Goal: Register for event/course

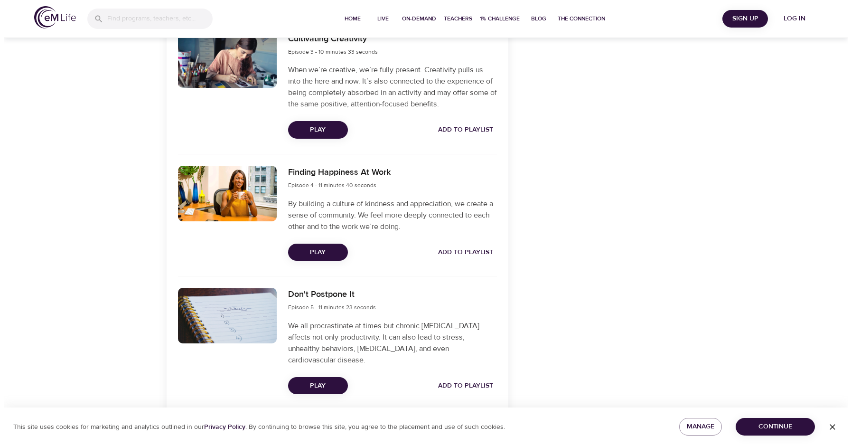
scroll to position [617, 0]
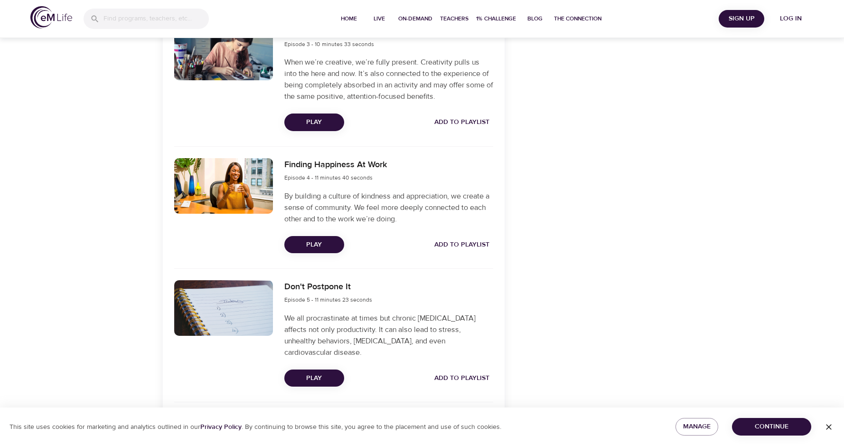
click at [311, 241] on span "Play" at bounding box center [314, 245] width 45 height 12
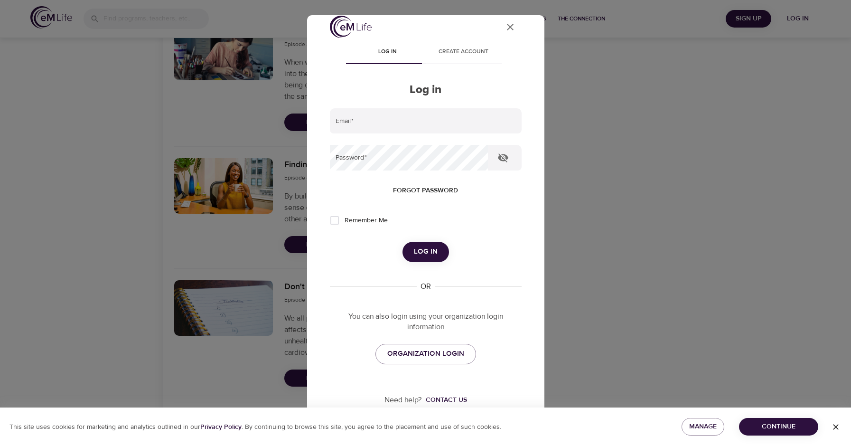
scroll to position [14, 0]
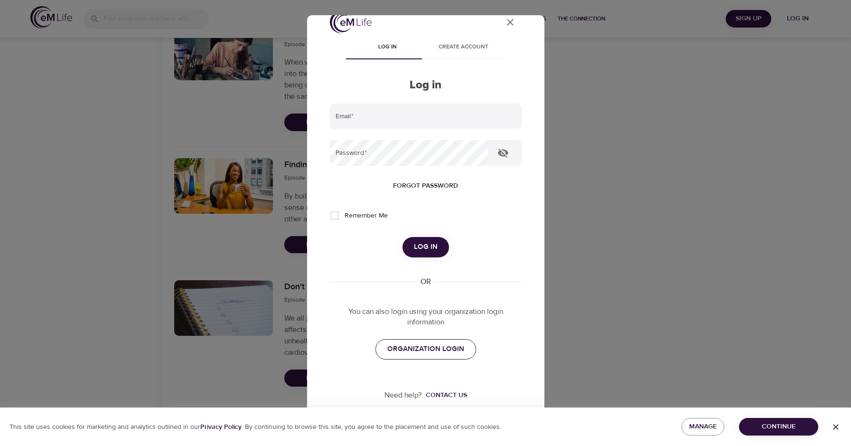
click at [414, 347] on span "ORGANIZATION LOGIN" at bounding box center [425, 349] width 77 height 12
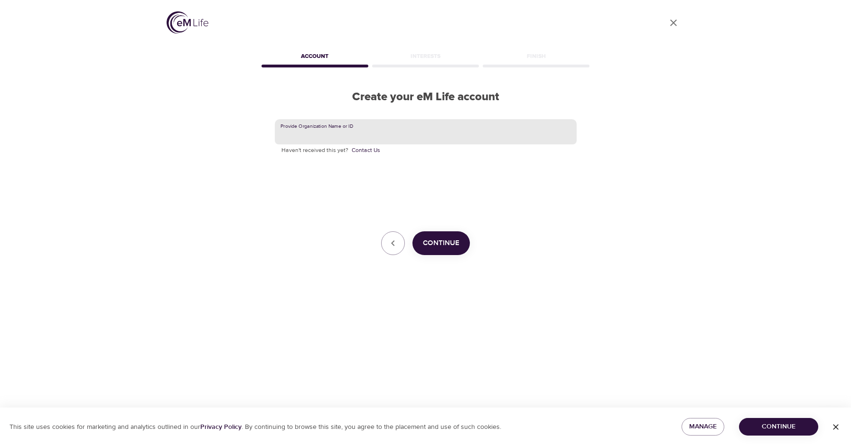
click at [341, 130] on input "text" at bounding box center [426, 132] width 302 height 26
type input "u"
click at [437, 243] on span "Continue" at bounding box center [441, 243] width 37 height 12
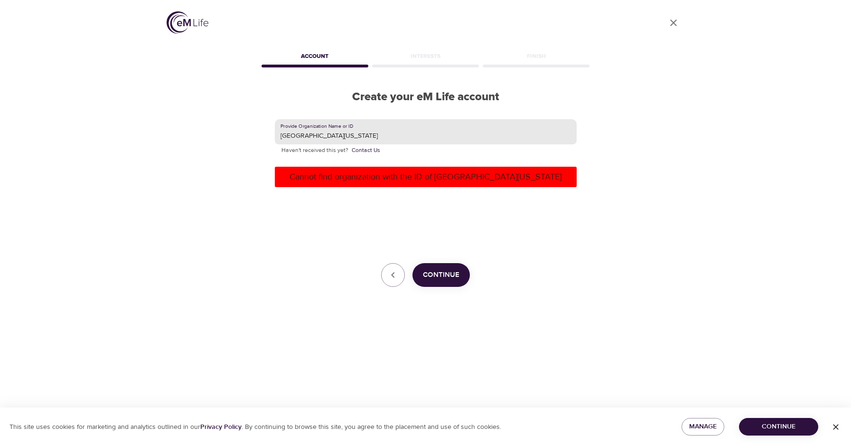
drag, startPoint x: 426, startPoint y: 134, endPoint x: 355, endPoint y: 134, distance: 71.2
click at [355, 134] on input "[GEOGRAPHIC_DATA][US_STATE]" at bounding box center [426, 132] width 302 height 26
type input "[GEOGRAPHIC_DATA][US_STATE]"
click at [437, 281] on span "Continue" at bounding box center [441, 275] width 37 height 12
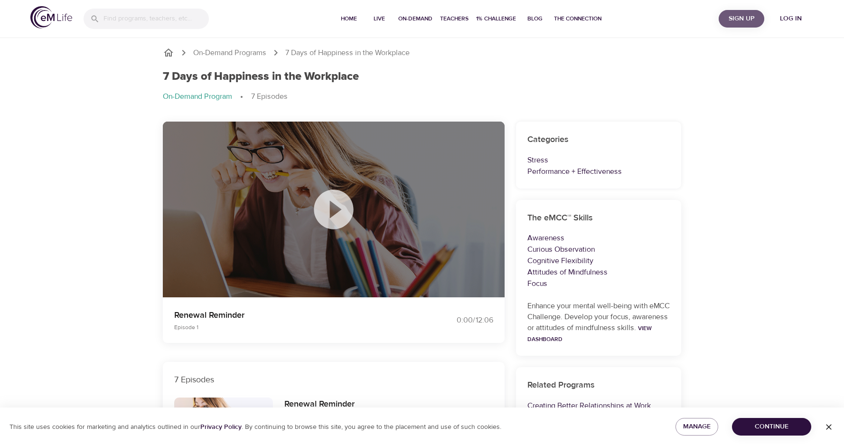
click at [744, 16] on span "Sign Up" at bounding box center [742, 19] width 38 height 12
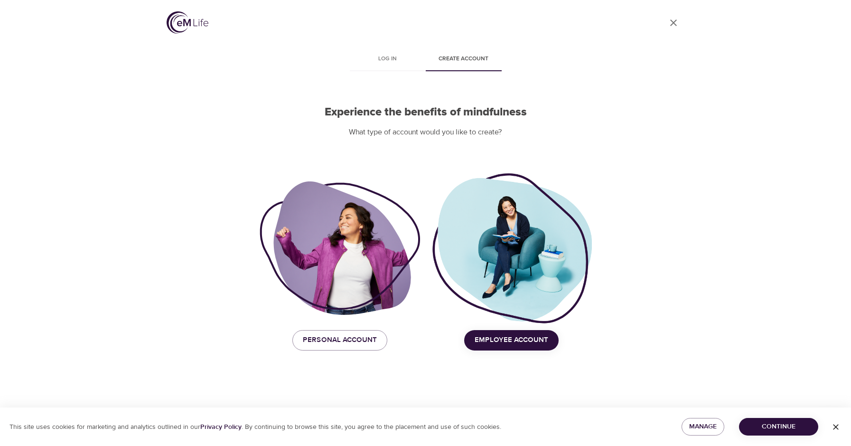
click at [505, 342] on span "Employee Account" at bounding box center [512, 340] width 74 height 12
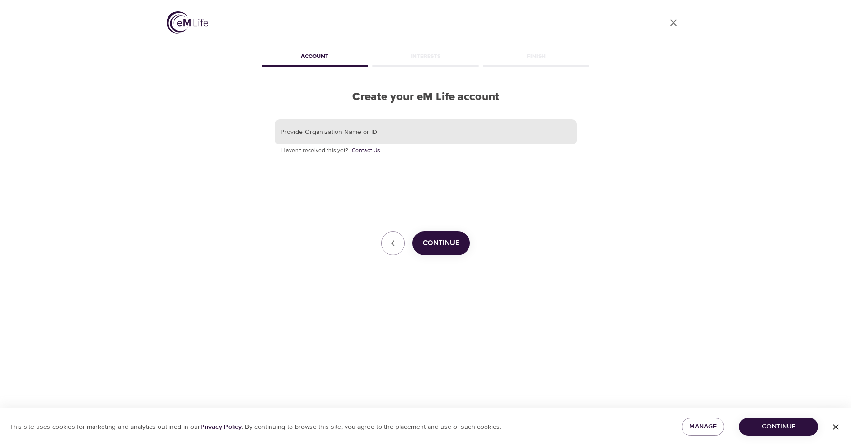
click at [303, 132] on input "text" at bounding box center [426, 132] width 302 height 26
type input "u"
type input "UVA"
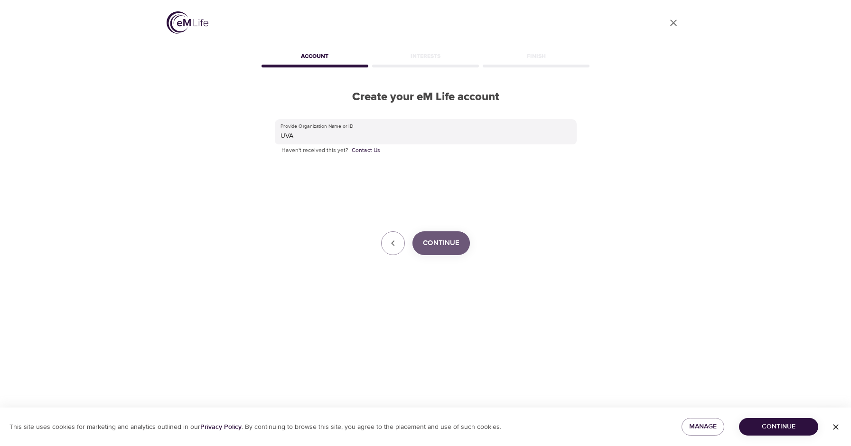
click at [433, 243] on span "Continue" at bounding box center [441, 243] width 37 height 12
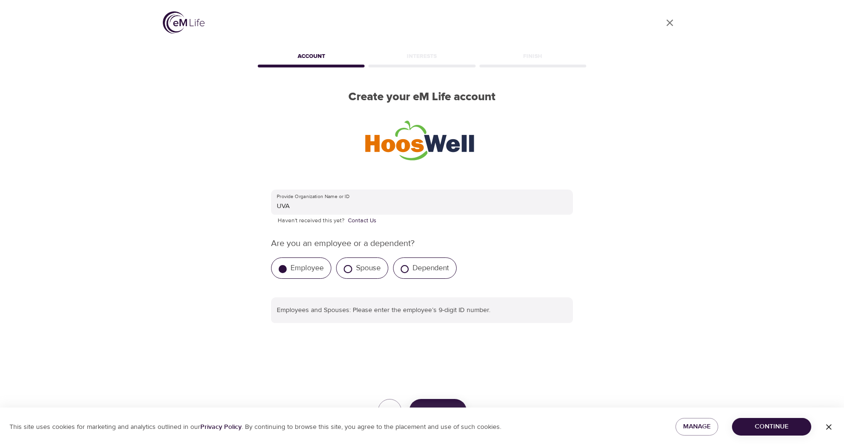
click at [301, 270] on label "Employee" at bounding box center [307, 267] width 33 height 9
click at [287, 270] on input "Employee" at bounding box center [283, 269] width 8 height 8
click at [297, 265] on label "Employee" at bounding box center [307, 267] width 33 height 9
click at [287, 265] on input "Employee" at bounding box center [283, 269] width 8 height 8
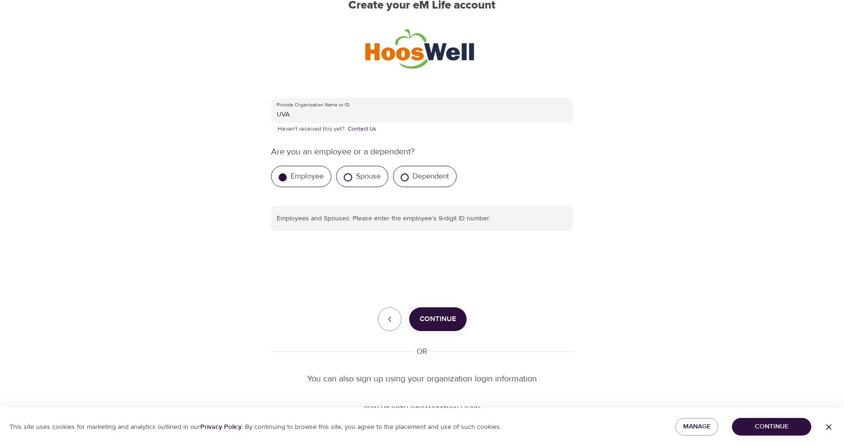
scroll to position [95, 0]
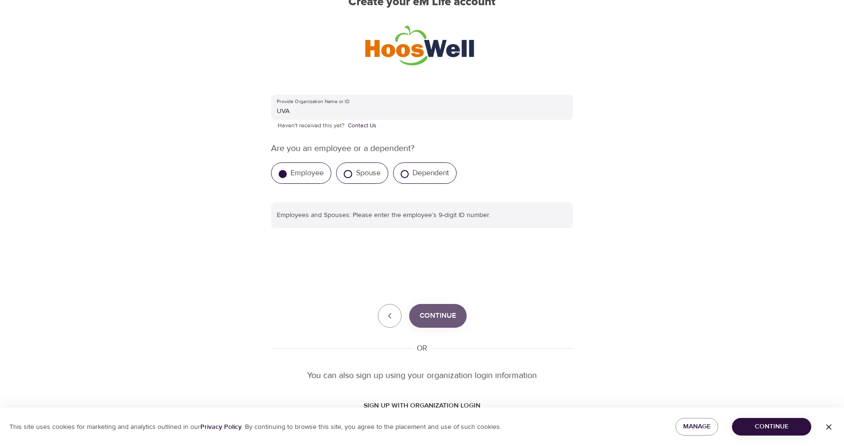
click at [440, 317] on span "Continue" at bounding box center [438, 316] width 37 height 12
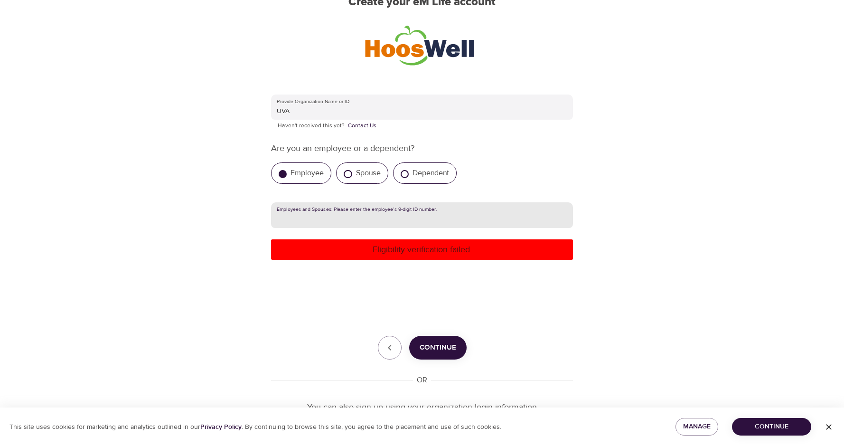
click at [329, 211] on input "text" at bounding box center [422, 215] width 302 height 26
click at [341, 213] on input "text" at bounding box center [422, 215] width 302 height 26
type input "632048482"
click at [442, 343] on span "Continue" at bounding box center [438, 347] width 37 height 12
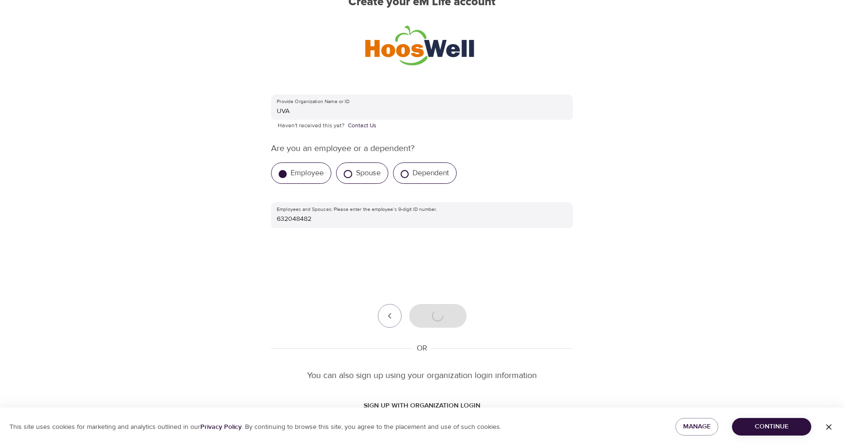
scroll to position [47, 0]
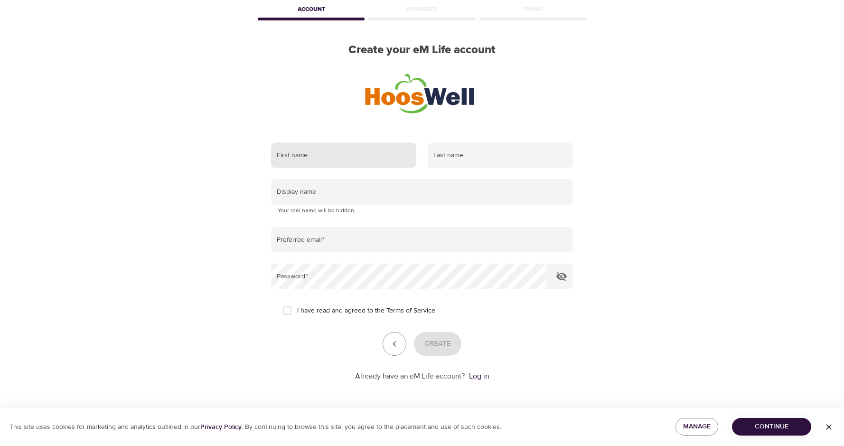
click at [309, 157] on input "text" at bounding box center [343, 155] width 145 height 26
type input "Dawn"
type input "Brooks"
type input "dl7s@uvahealth.org"
click at [289, 311] on input "I have read and agreed to the Terms of Service" at bounding box center [287, 311] width 20 height 20
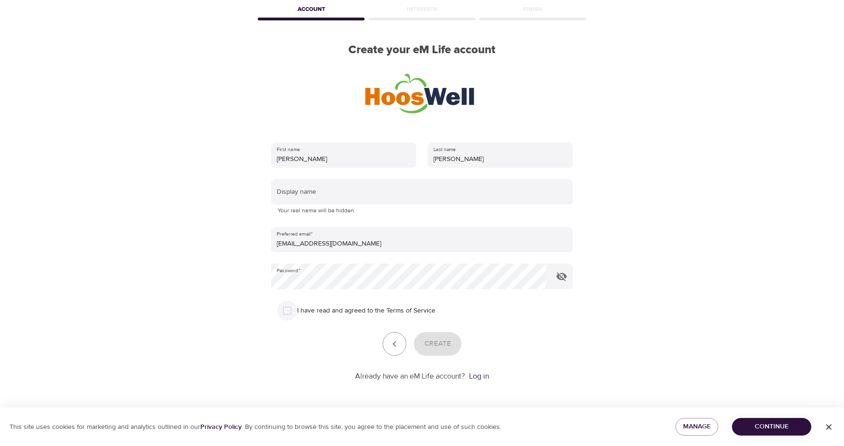
checkbox input "true"
click at [449, 340] on span "Create" at bounding box center [438, 344] width 27 height 12
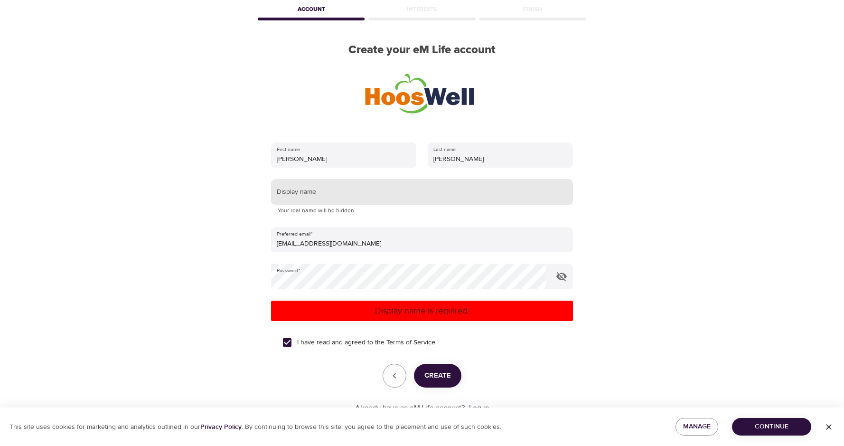
click at [318, 191] on input "text" at bounding box center [422, 192] width 302 height 26
click at [435, 376] on span "Create" at bounding box center [438, 375] width 27 height 12
drag, startPoint x: 300, startPoint y: 198, endPoint x: 258, endPoint y: 196, distance: 41.8
click at [258, 196] on div "First name Dawn Last name Brooks Display name Dawn Your real name will be hidde…" at bounding box center [422, 278] width 332 height 302
click at [436, 375] on span "Create" at bounding box center [438, 375] width 27 height 12
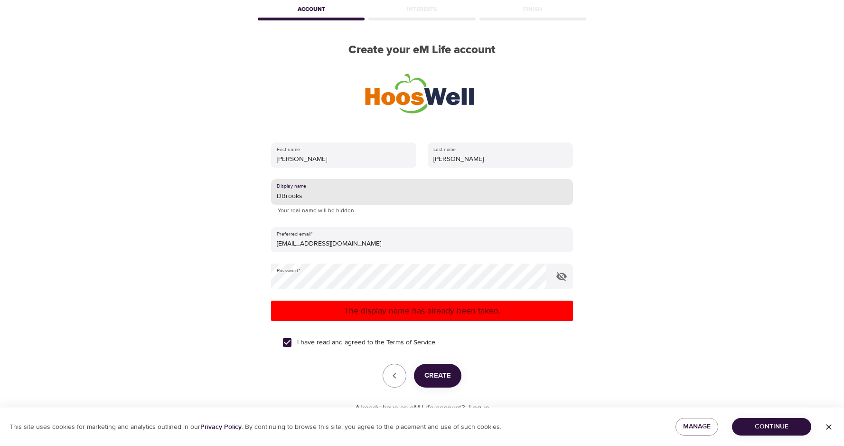
drag, startPoint x: 303, startPoint y: 196, endPoint x: 241, endPoint y: 195, distance: 62.2
click at [241, 195] on div "User Profile Account Interests Finish Create your eM Life account First name Da…" at bounding box center [421, 176] width 541 height 446
type input "DLBrooks"
click at [439, 377] on span "Create" at bounding box center [438, 375] width 27 height 12
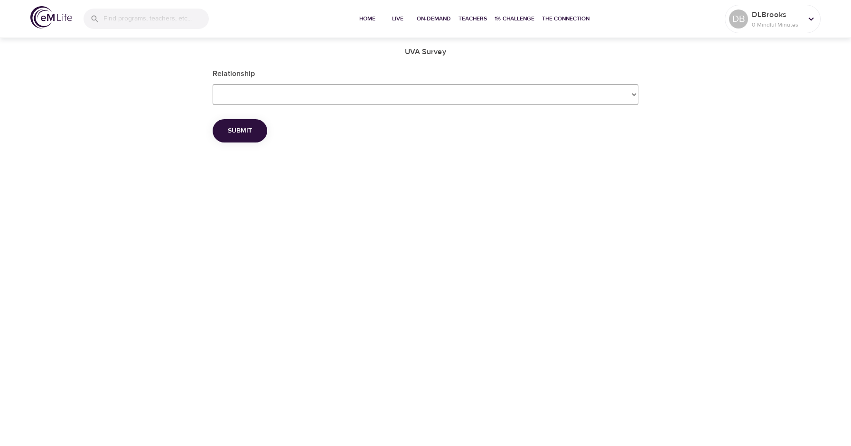
click at [637, 93] on Survey_Relationship "Employee Dependent Spouse" at bounding box center [426, 94] width 426 height 21
select Survey_Relationship "Employee"
click at [213, 84] on Survey_Relationship "Employee Dependent Spouse" at bounding box center [426, 94] width 426 height 21
click at [250, 128] on span "Submit" at bounding box center [240, 131] width 24 height 12
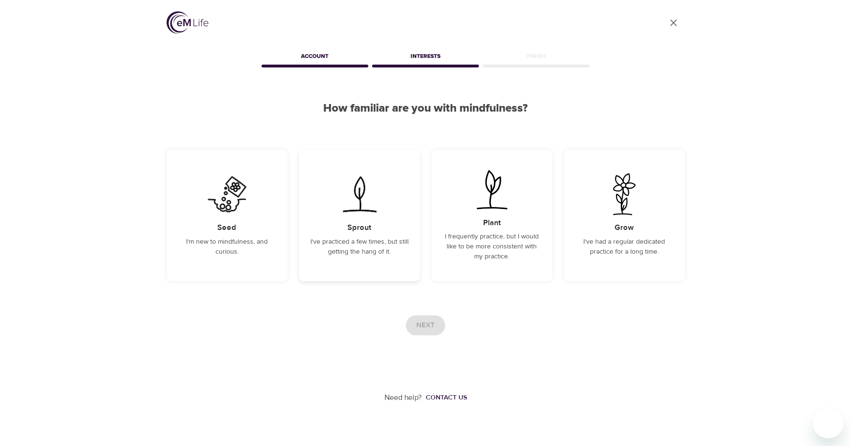
click at [355, 224] on h5 "Sprout" at bounding box center [360, 228] width 24 height 10
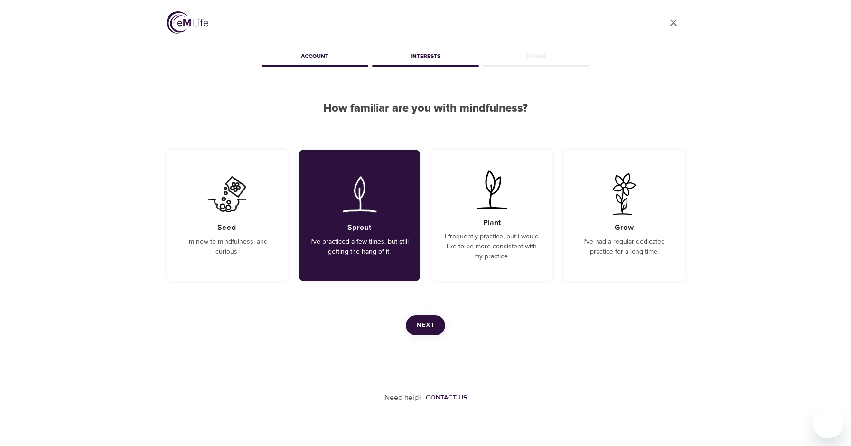
click at [426, 328] on span "Next" at bounding box center [425, 325] width 19 height 12
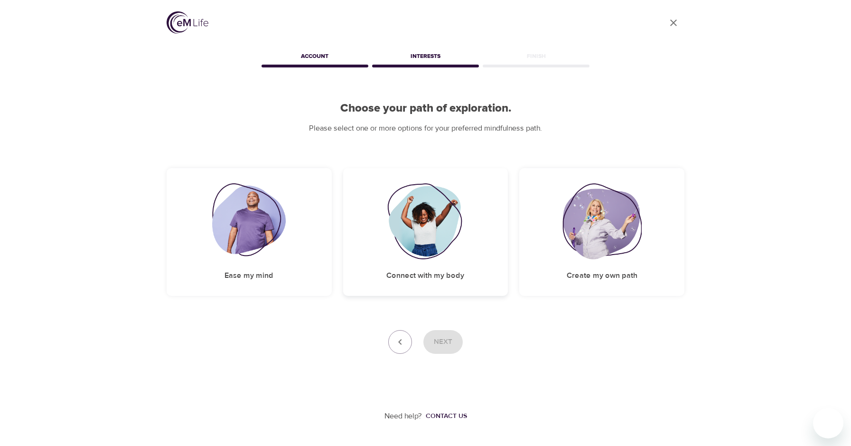
click at [434, 206] on img at bounding box center [425, 221] width 77 height 76
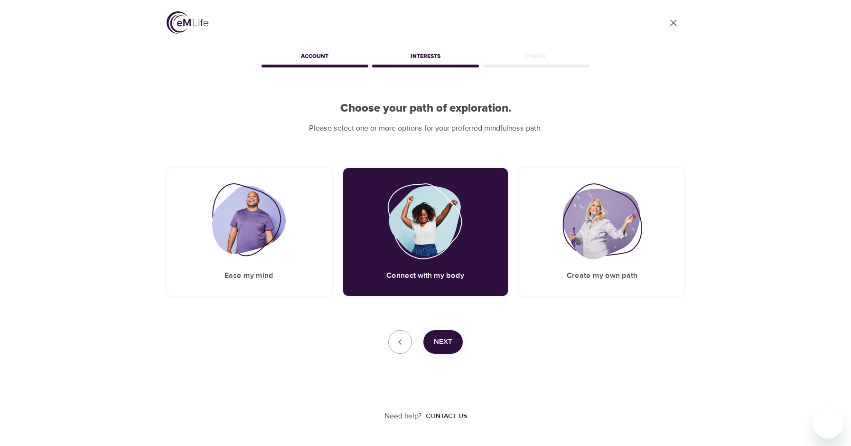
click at [447, 344] on span "Next" at bounding box center [443, 342] width 19 height 12
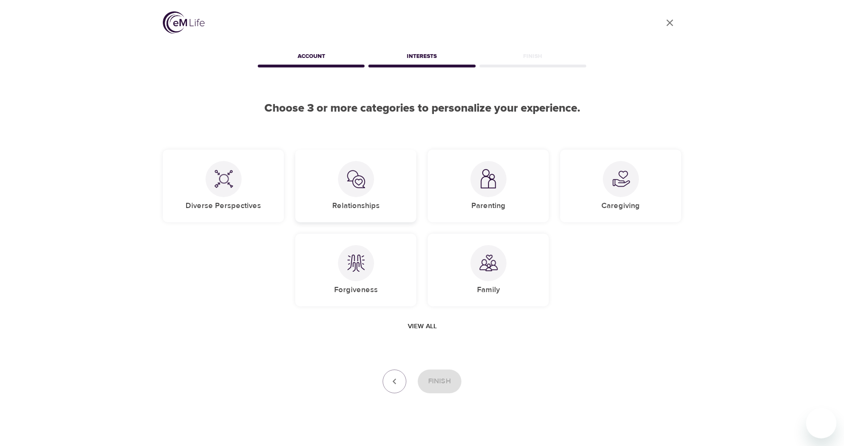
click at [359, 187] on img at bounding box center [356, 179] width 19 height 19
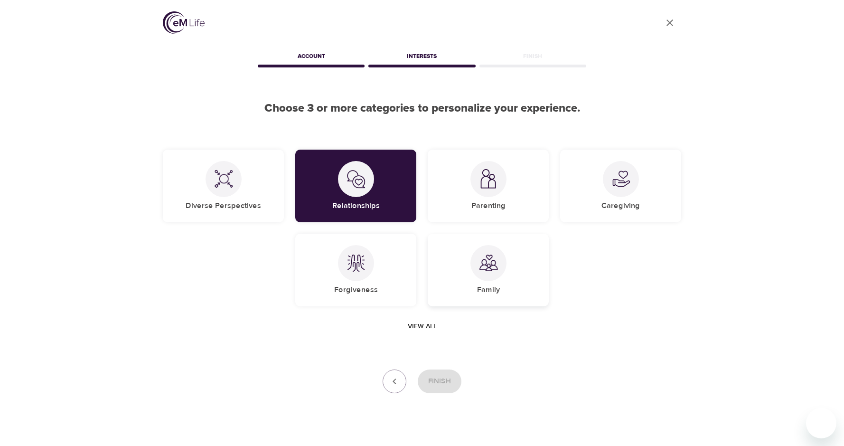
click at [474, 271] on div at bounding box center [489, 263] width 36 height 36
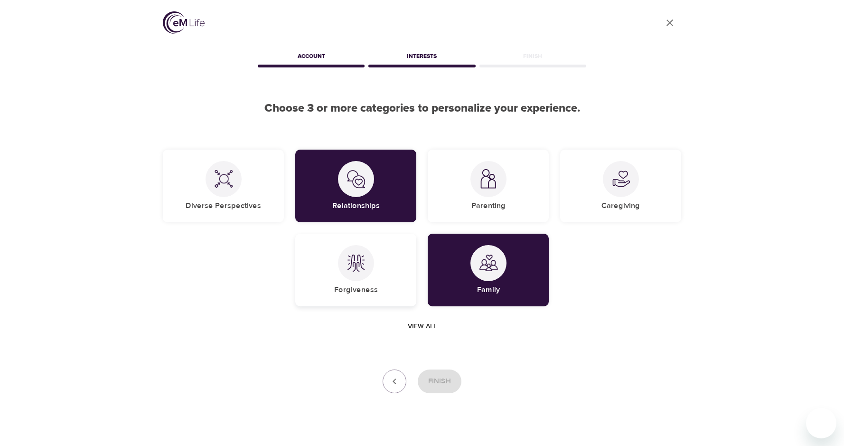
click at [350, 273] on div at bounding box center [356, 263] width 36 height 36
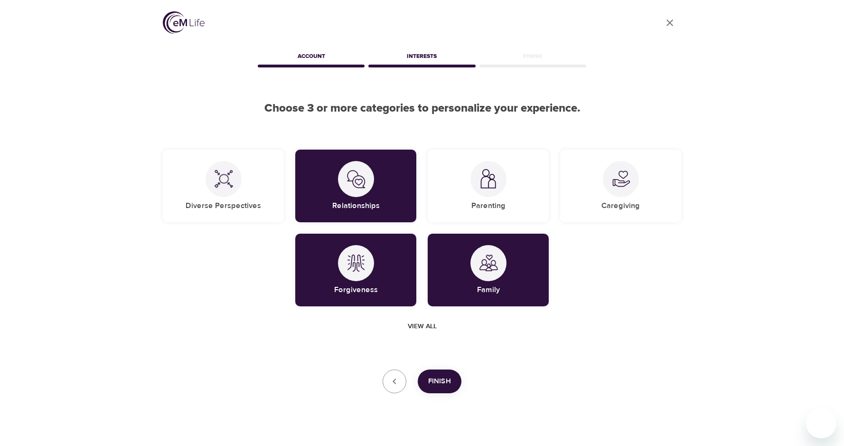
click at [443, 382] on span "Finish" at bounding box center [439, 381] width 23 height 12
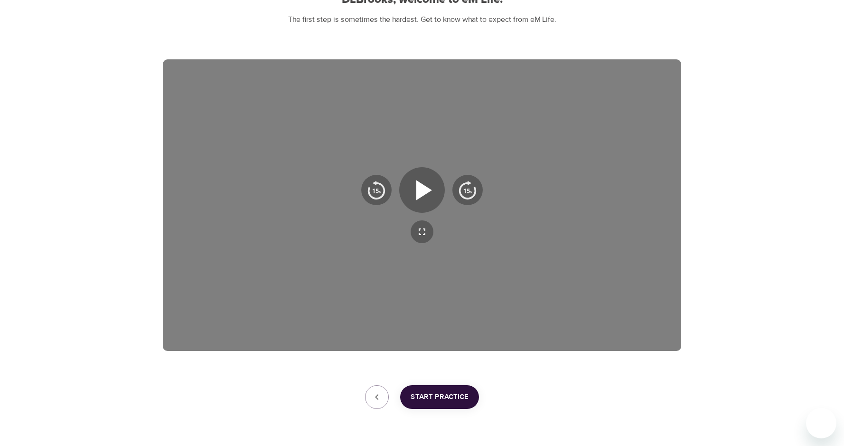
scroll to position [140, 0]
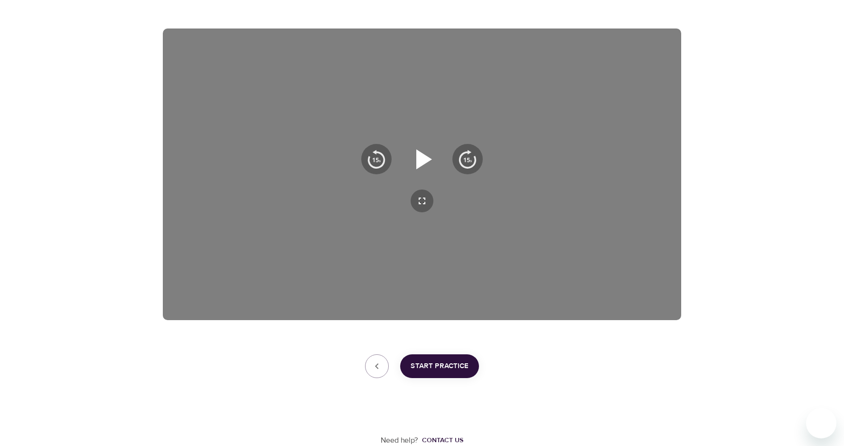
click at [425, 159] on icon "button" at bounding box center [424, 159] width 16 height 20
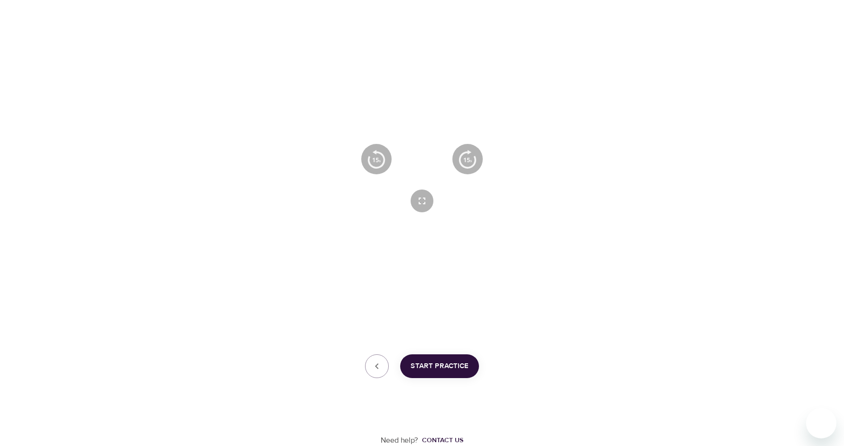
click at [422, 167] on icon "button" at bounding box center [422, 159] width 34 height 34
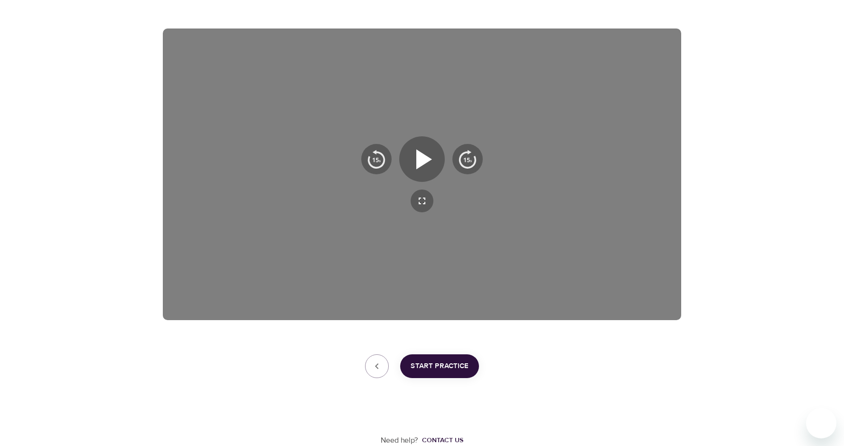
click at [439, 365] on span "Start Practice" at bounding box center [440, 366] width 58 height 12
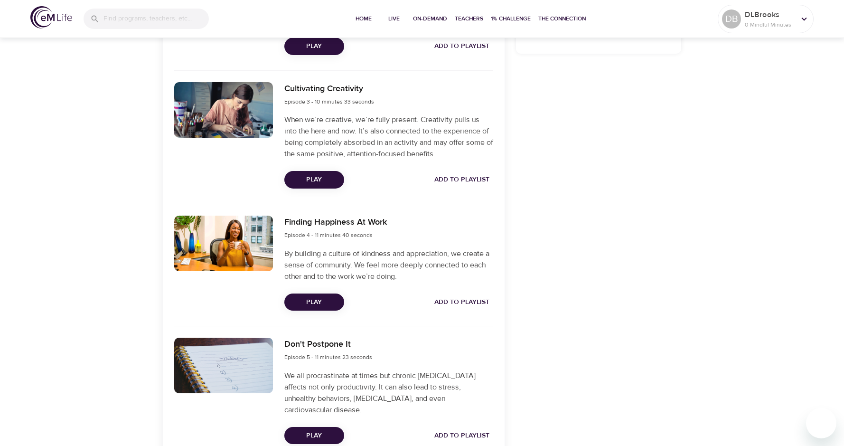
scroll to position [582, 0]
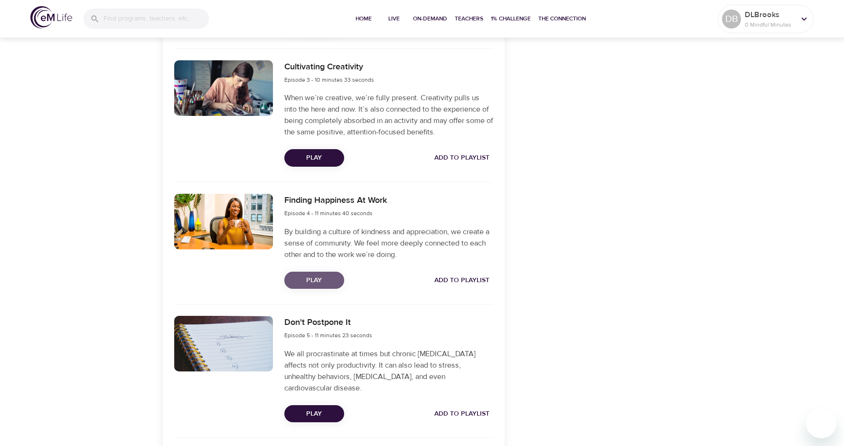
click at [311, 279] on span "Play" at bounding box center [314, 280] width 45 height 12
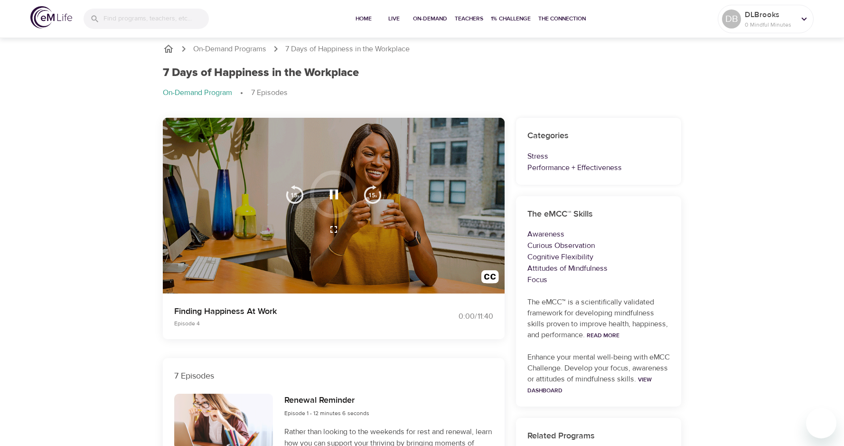
scroll to position [0, 0]
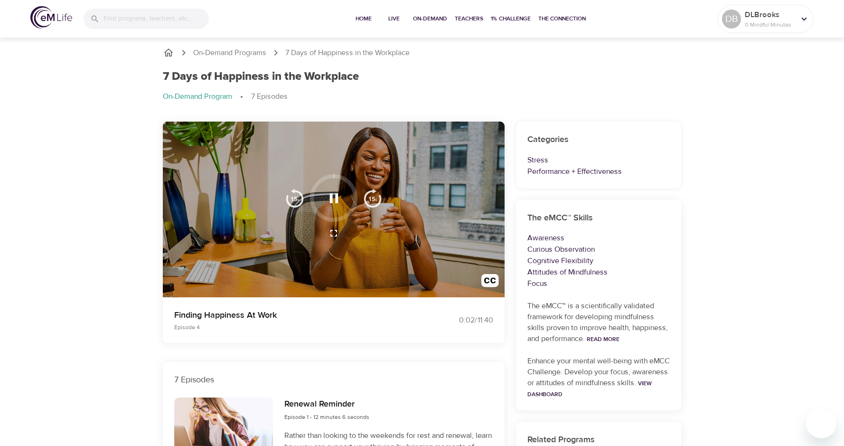
click at [336, 195] on icon "button" at bounding box center [334, 197] width 9 height 9
